Goal: Task Accomplishment & Management: Use online tool/utility

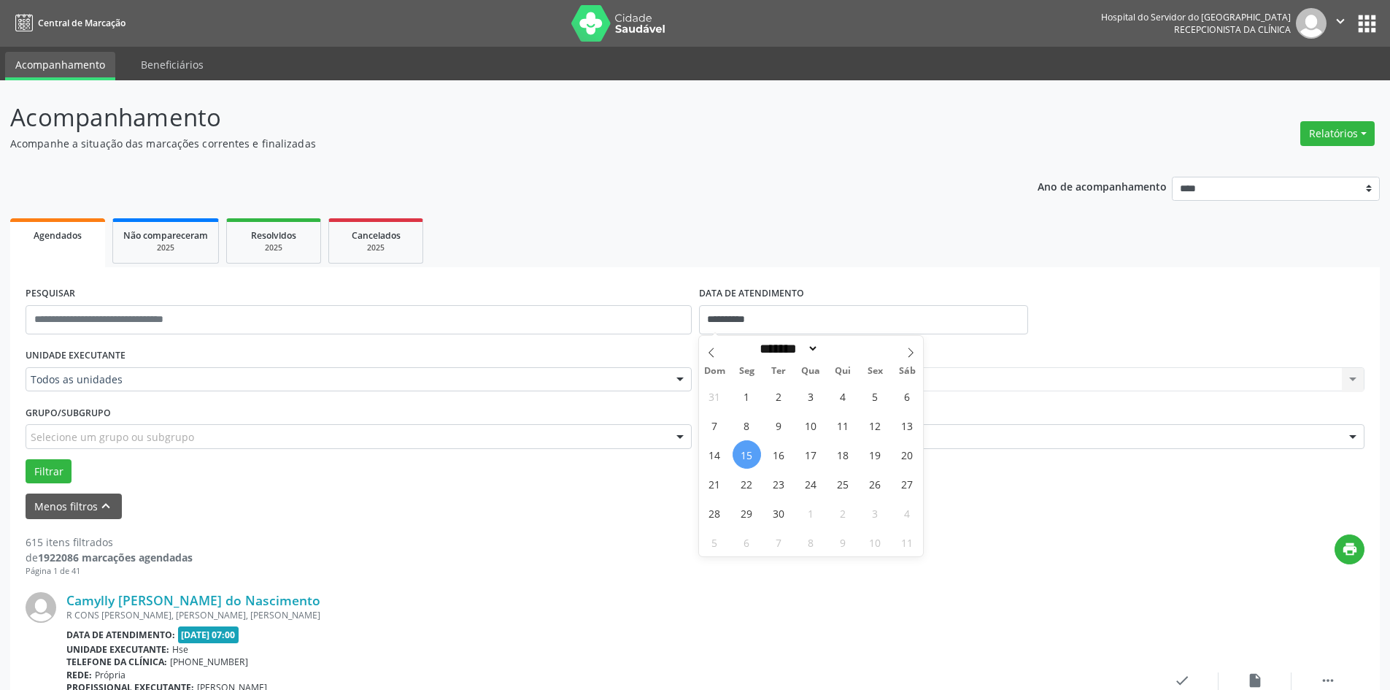
select select "*"
drag, startPoint x: 1348, startPoint y: 128, endPoint x: 1338, endPoint y: 134, distance: 11.1
click at [1348, 128] on button "Relatórios" at bounding box center [1337, 133] width 74 height 25
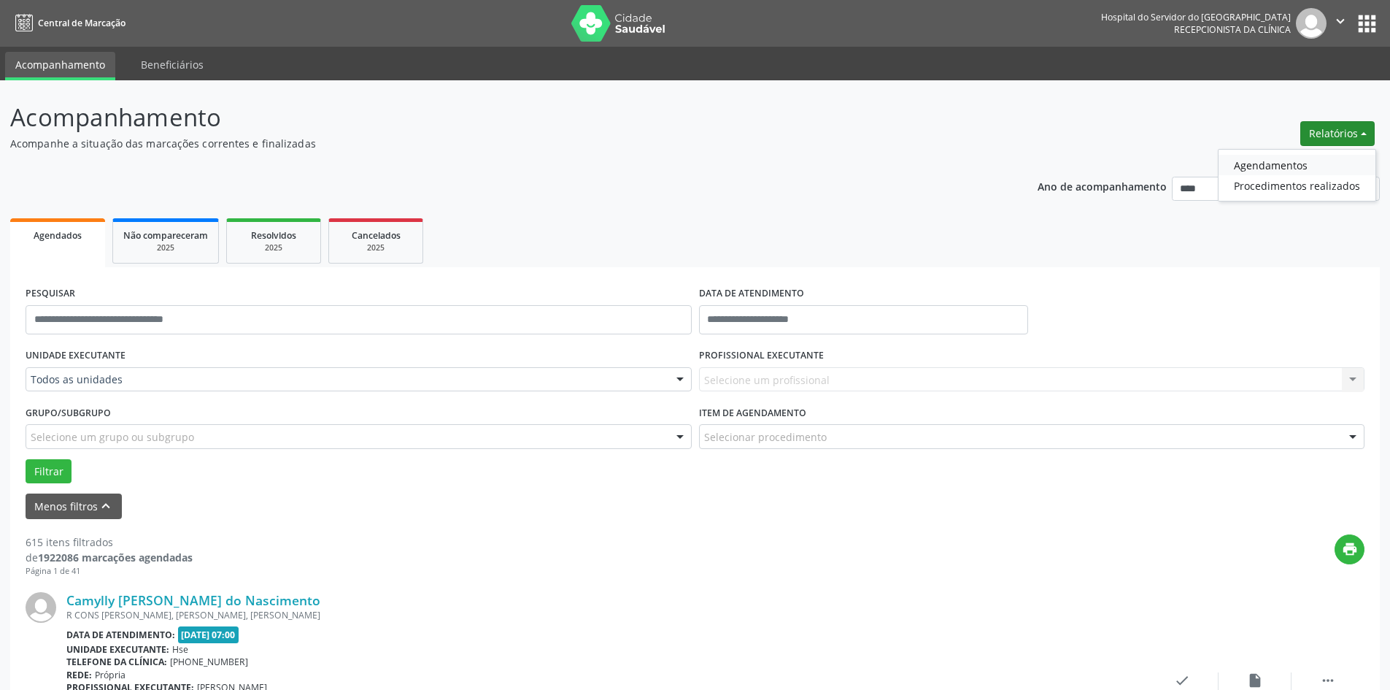
click at [1267, 170] on link "Agendamentos" at bounding box center [1297, 165] width 157 height 20
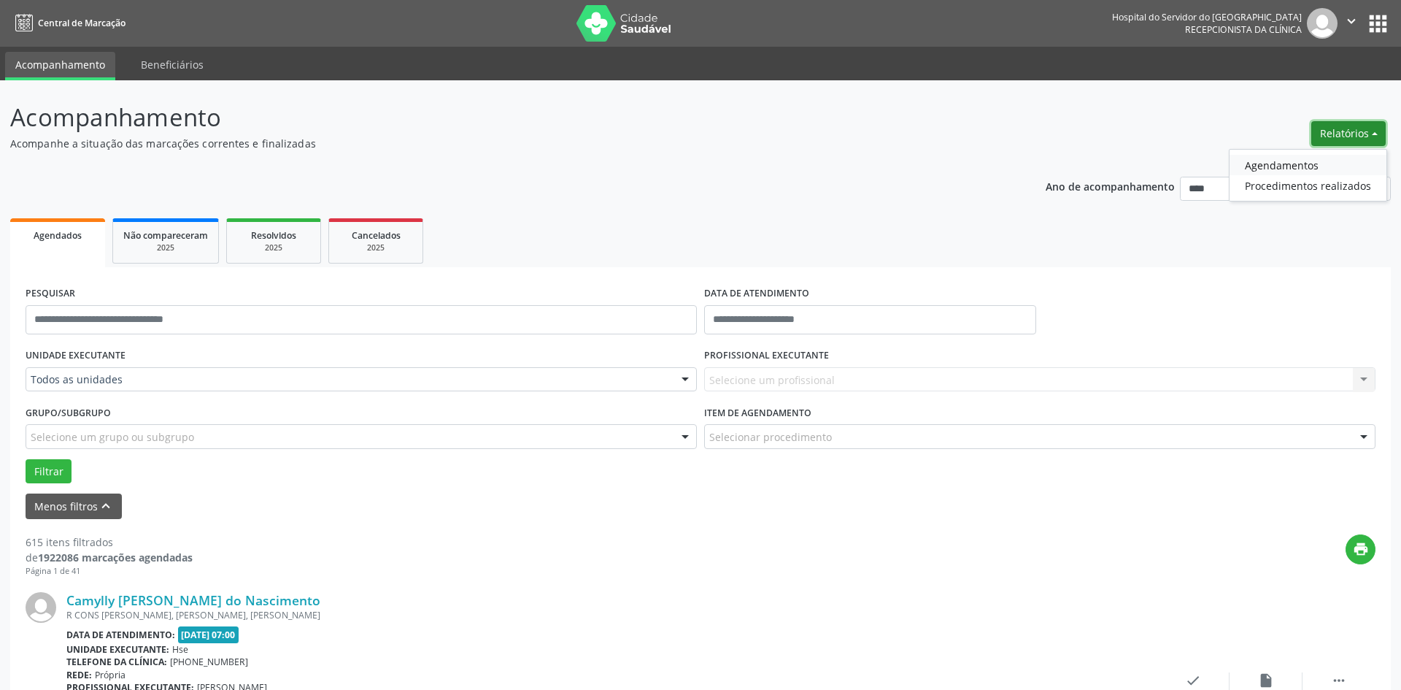
select select "*"
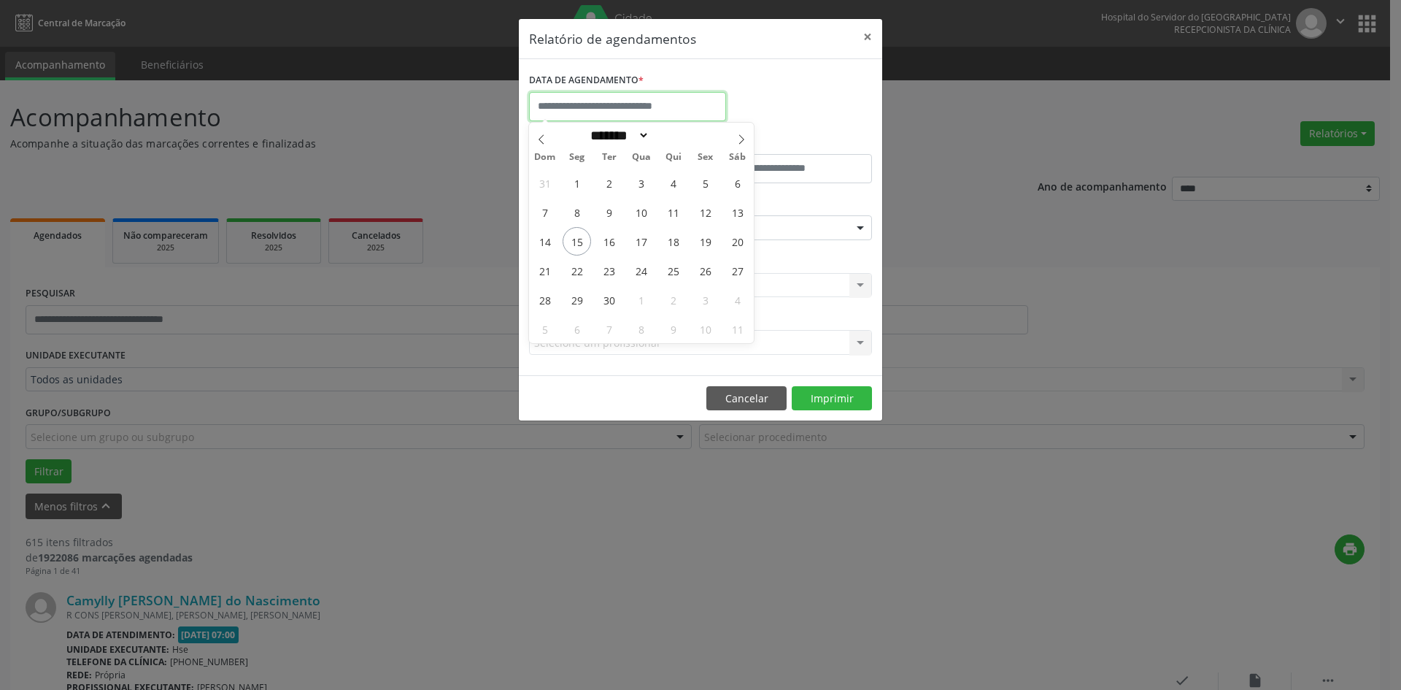
click at [652, 103] on input "text" at bounding box center [627, 106] width 197 height 29
click at [607, 243] on span "16" at bounding box center [609, 241] width 28 height 28
type input "**********"
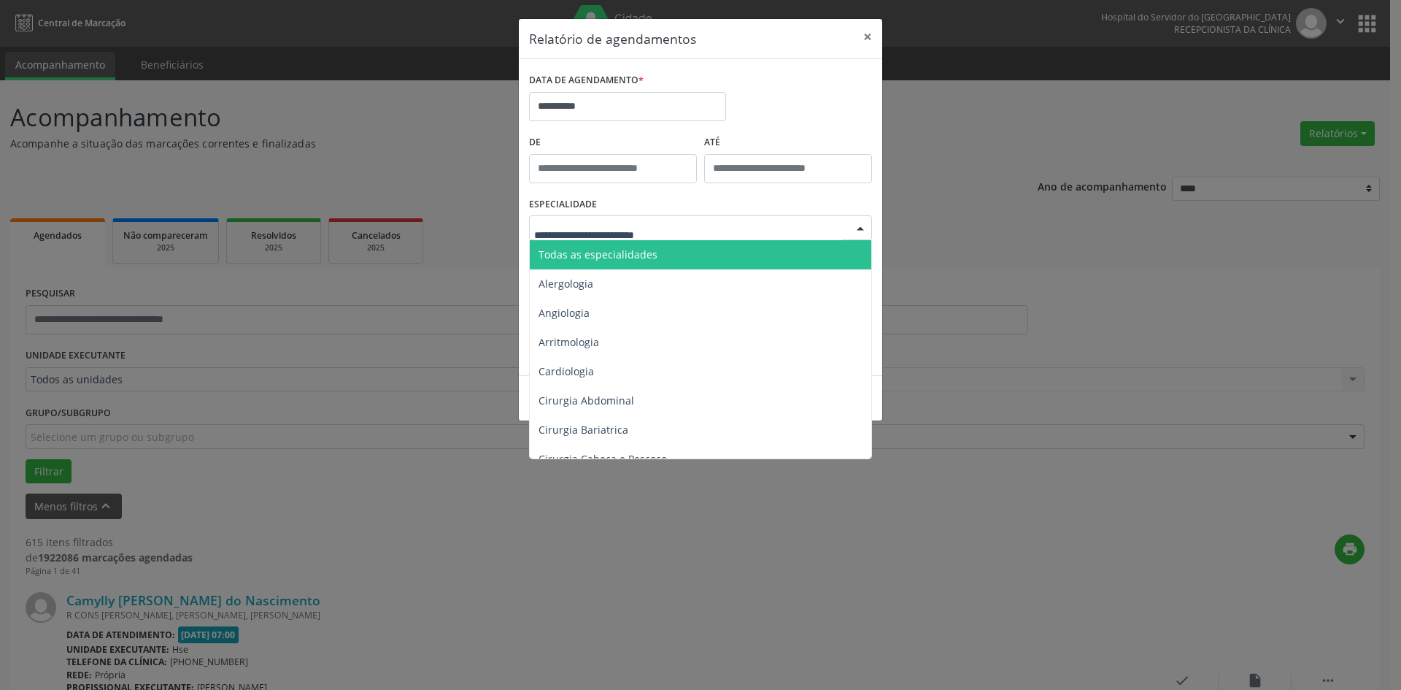
click at [615, 250] on span "Todas as especialidades" at bounding box center [598, 254] width 119 height 14
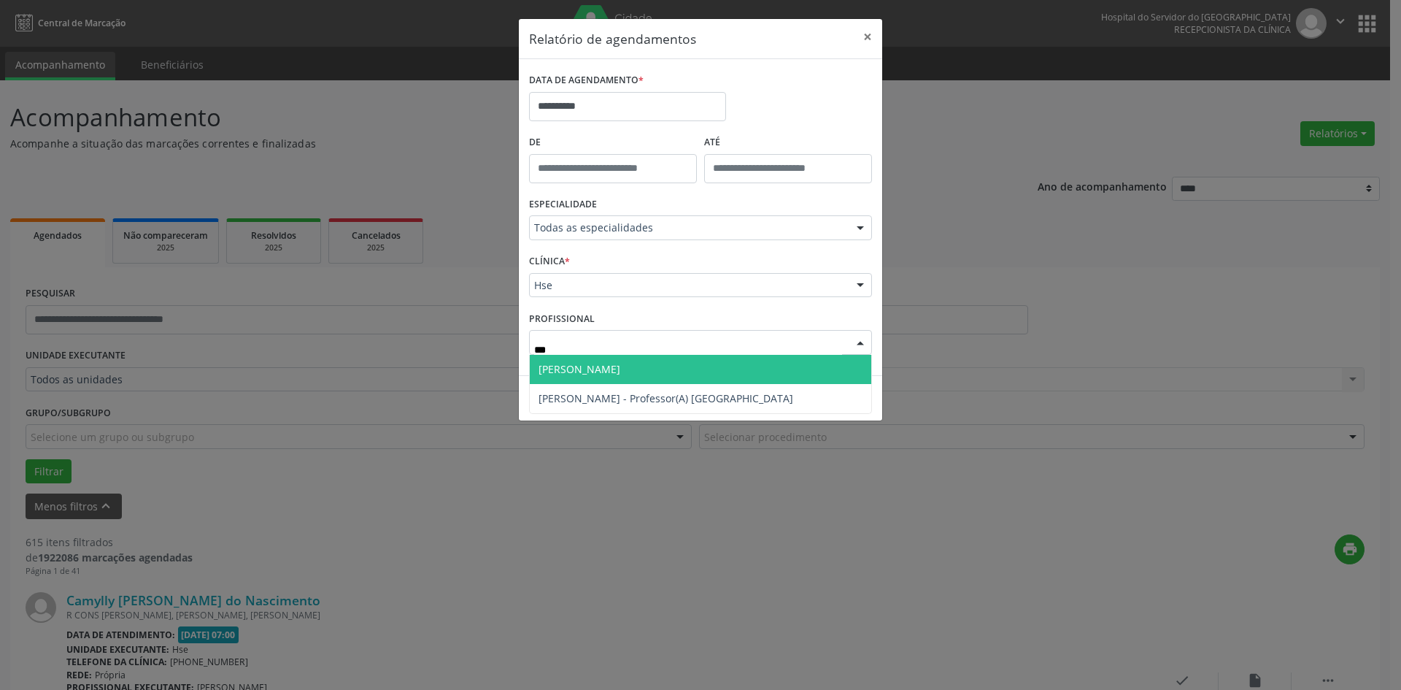
type input "****"
click at [620, 362] on span "[PERSON_NAME]" at bounding box center [580, 369] width 82 height 14
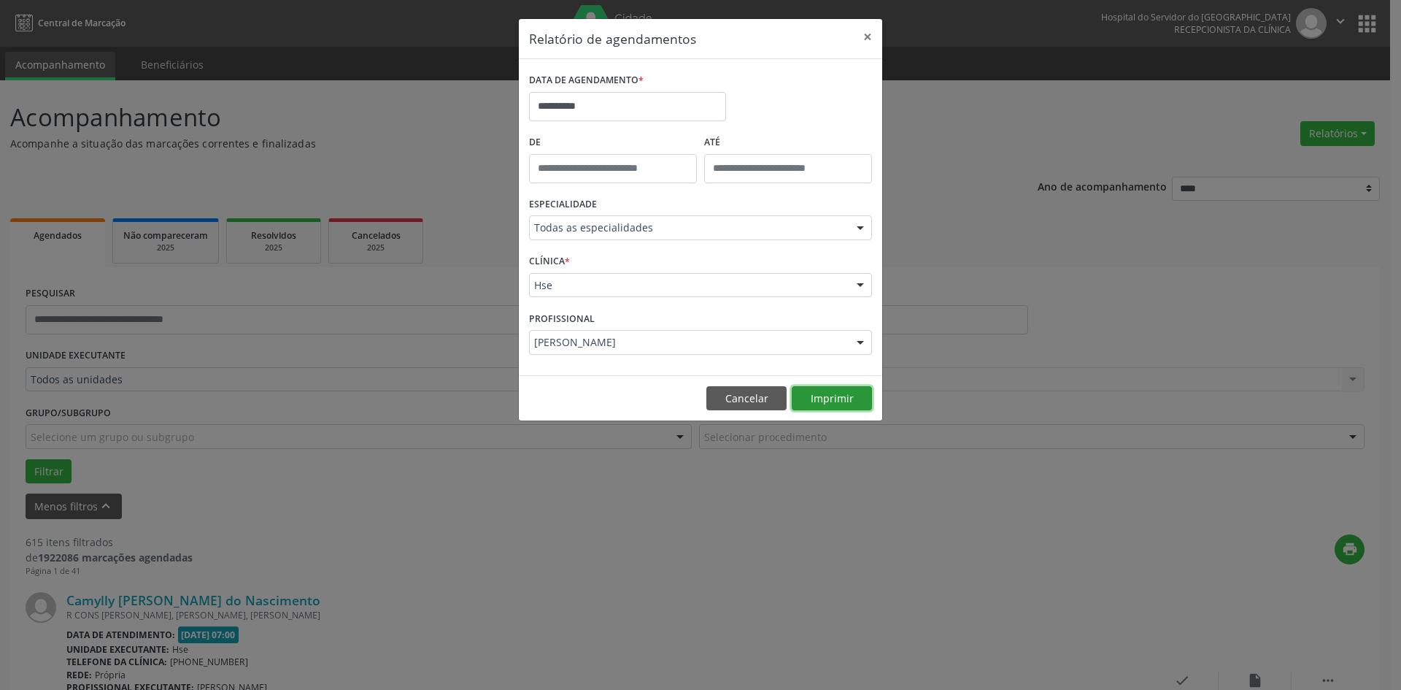
click at [833, 392] on button "Imprimir" at bounding box center [832, 398] width 80 height 25
